Goal: Information Seeking & Learning: Understand process/instructions

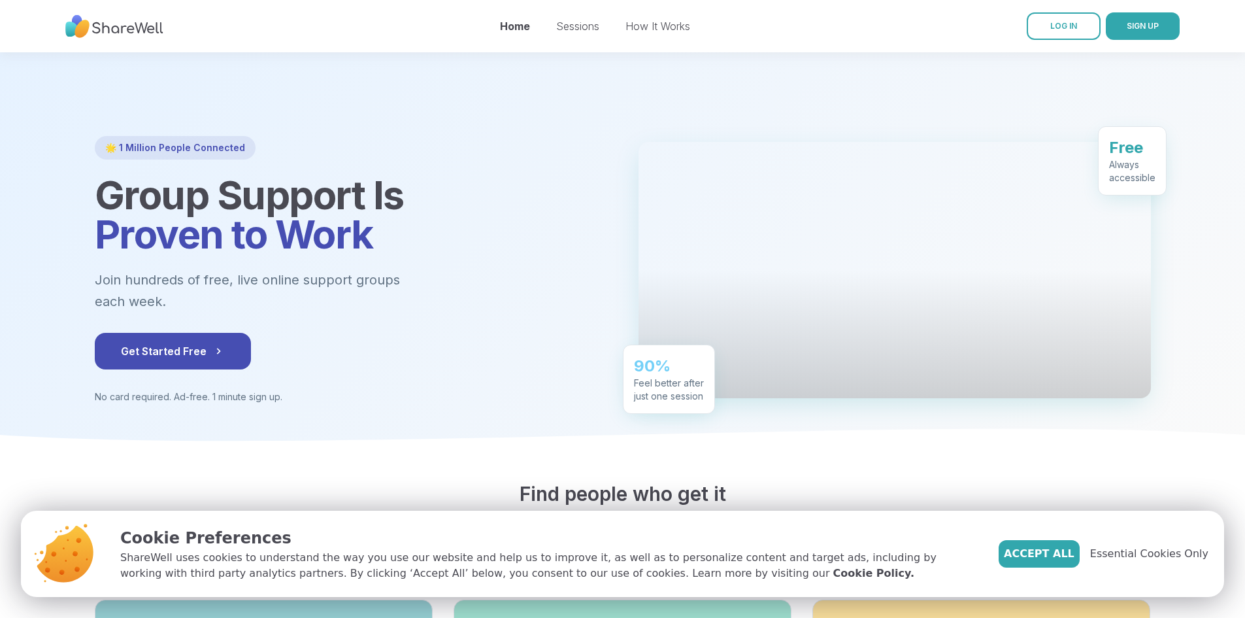
click at [646, 33] on div "How It Works" at bounding box center [657, 26] width 65 height 16
click at [651, 27] on link "How It Works" at bounding box center [657, 26] width 65 height 13
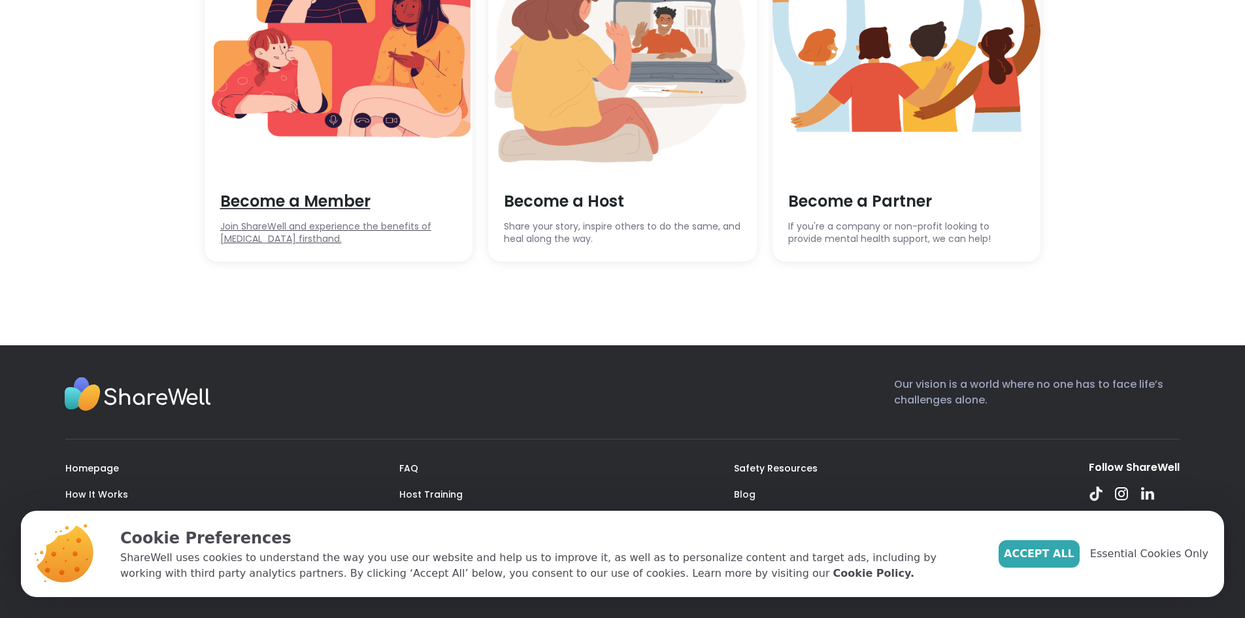
scroll to position [3564, 0]
click at [343, 174] on img at bounding box center [339, 56] width 269 height 235
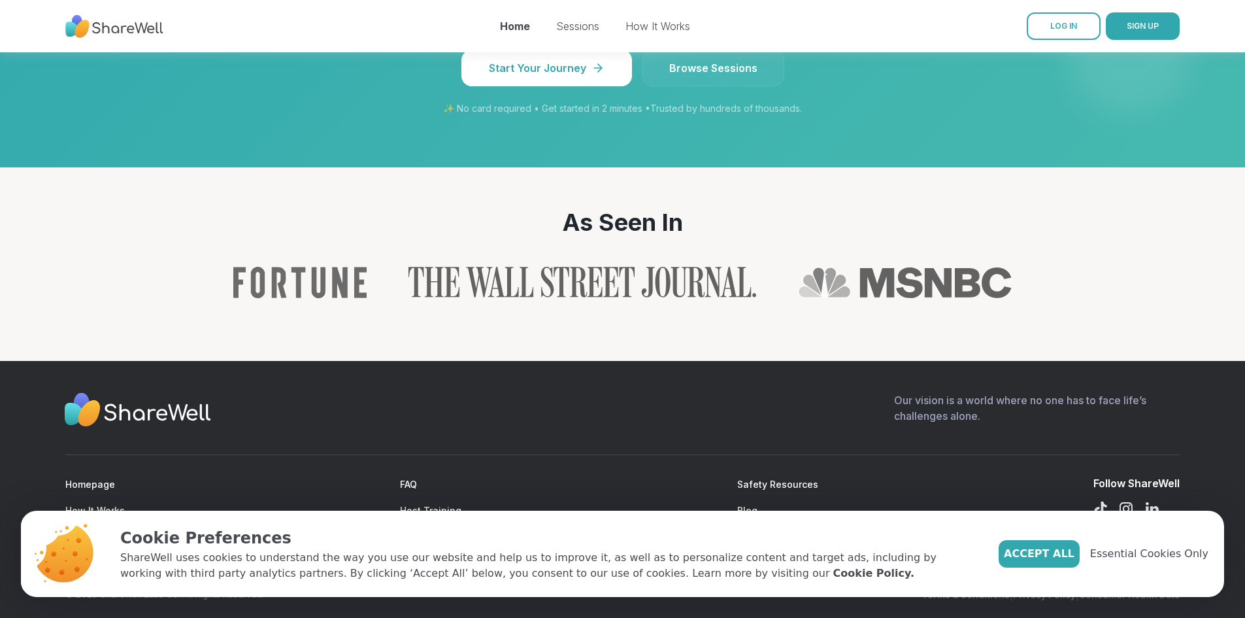
scroll to position [1356, 0]
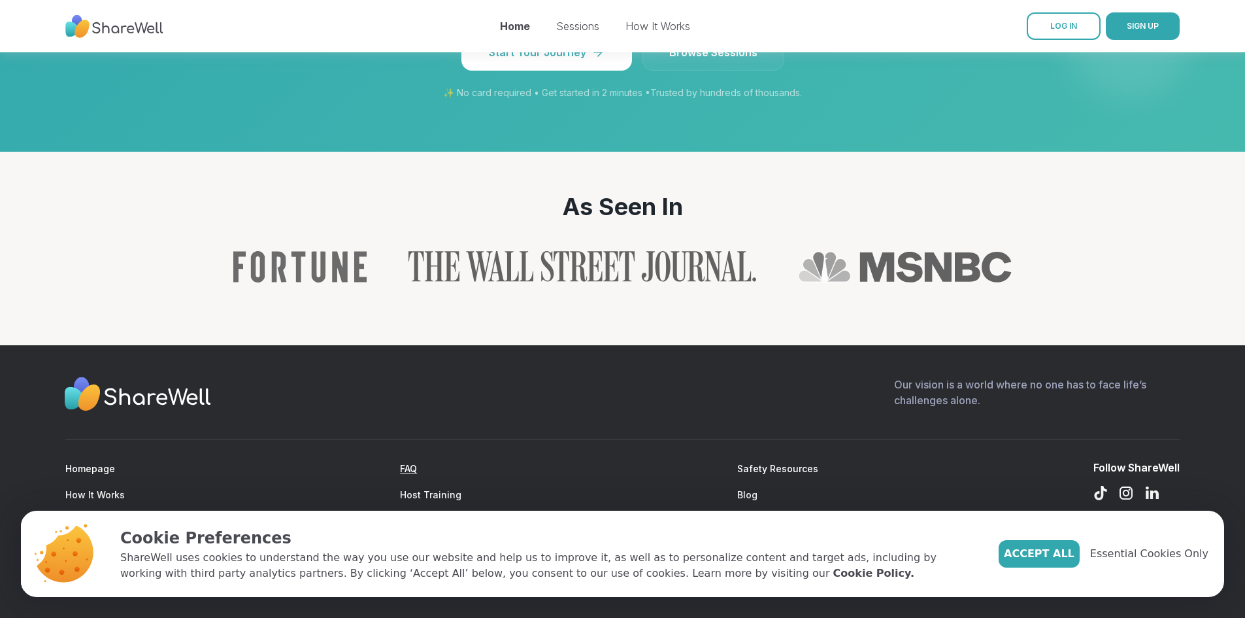
click at [411, 470] on link "FAQ" at bounding box center [408, 468] width 17 height 11
